Goal: Task Accomplishment & Management: Manage account settings

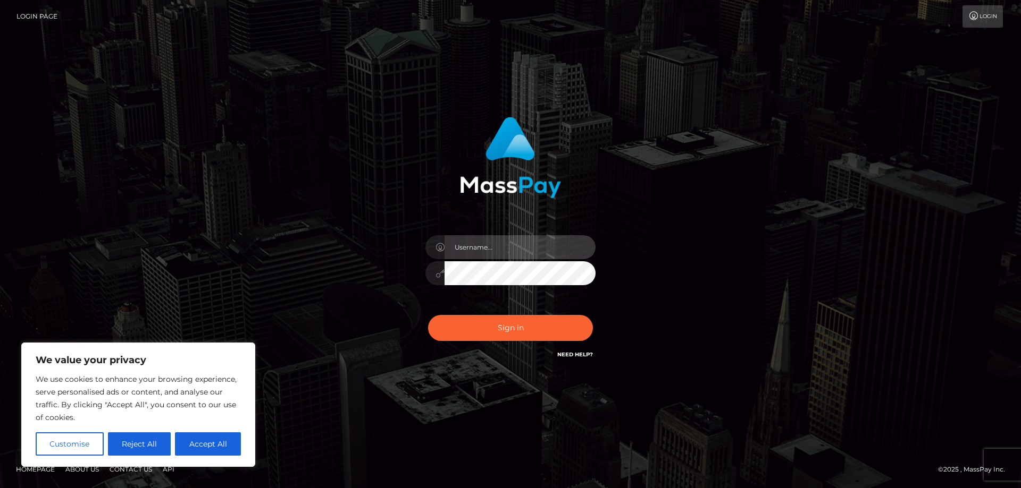
click at [496, 250] on input "text" at bounding box center [519, 247] width 151 height 24
type input "[EMAIL_ADDRESS][DOMAIN_NAME]"
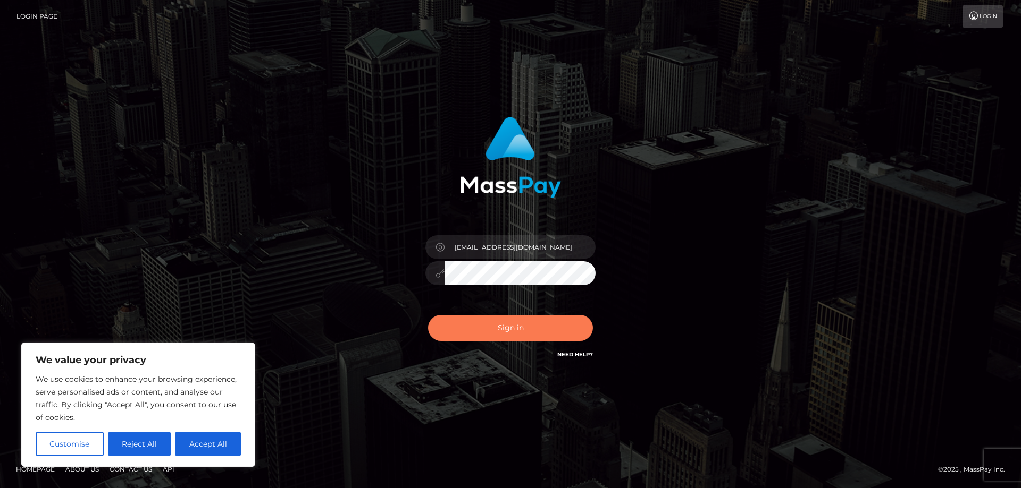
click at [487, 326] on button "Sign in" at bounding box center [510, 328] width 165 height 26
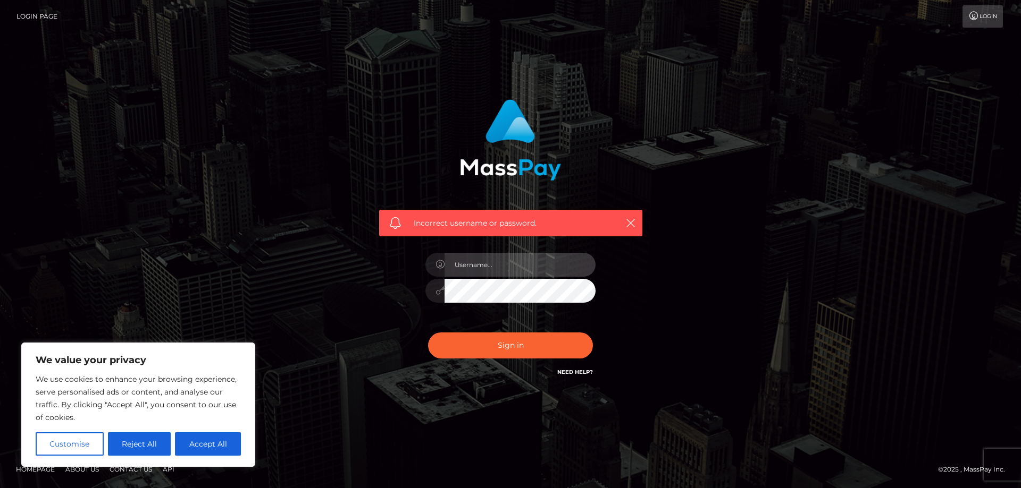
click at [491, 267] on input "text" at bounding box center [519, 265] width 151 height 24
type input "[EMAIL_ADDRESS][DOMAIN_NAME]"
click at [200, 448] on button "Accept All" at bounding box center [208, 444] width 66 height 23
checkbox input "true"
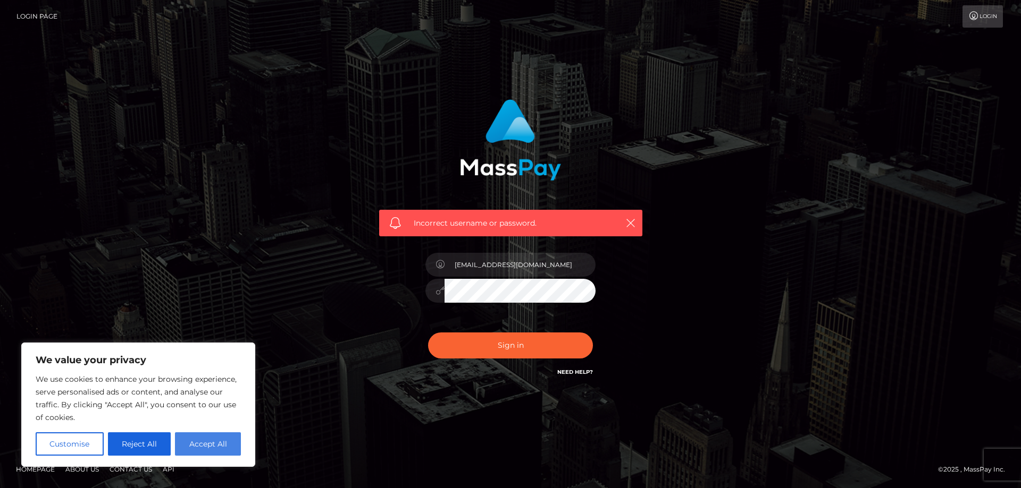
checkbox input "true"
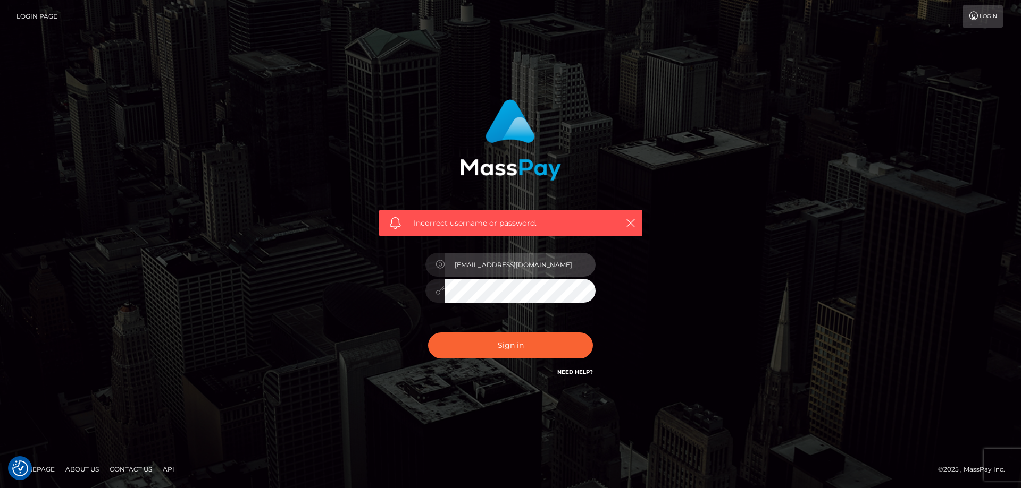
click at [536, 262] on input "[EMAIL_ADDRESS][DOMAIN_NAME]" at bounding box center [519, 265] width 151 height 24
drag, startPoint x: 545, startPoint y: 263, endPoint x: 493, endPoint y: 266, distance: 52.8
click at [493, 266] on input "[EMAIL_ADDRESS][DOMAIN_NAME]" at bounding box center [519, 265] width 151 height 24
type input "deidarasbae"
drag, startPoint x: 170, startPoint y: 367, endPoint x: 184, endPoint y: 367, distance: 14.9
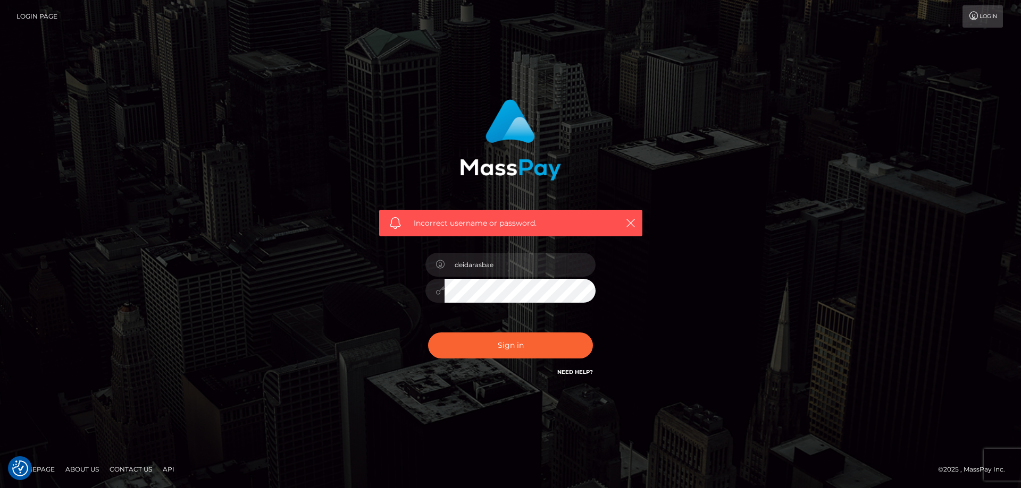
click at [178, 367] on div "Incorrect username or password. deidarasbae" at bounding box center [510, 244] width 1021 height 465
click at [500, 356] on button "Sign in" at bounding box center [510, 346] width 165 height 26
click at [495, 267] on input "text" at bounding box center [519, 265] width 151 height 24
type input "[EMAIL_ADDRESS][DOMAIN_NAME]"
click at [500, 342] on button "Sign in" at bounding box center [510, 346] width 165 height 26
